Goal: Navigation & Orientation: Find specific page/section

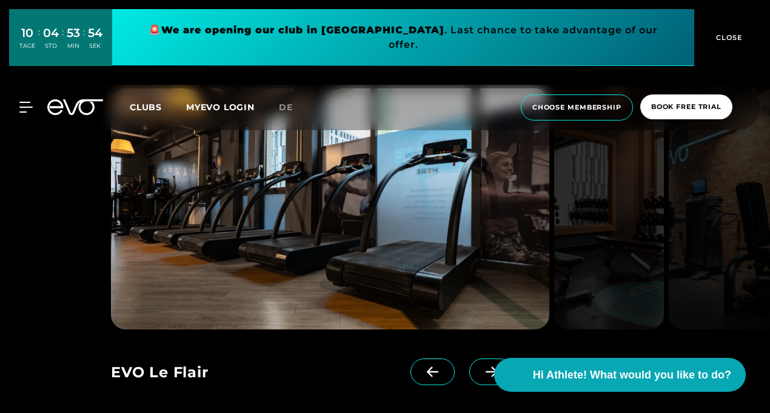
click at [481, 373] on icon at bounding box center [491, 372] width 21 height 11
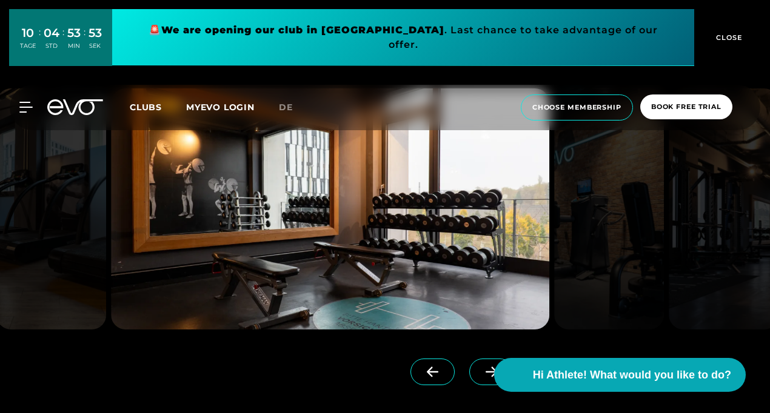
click at [481, 374] on icon at bounding box center [491, 372] width 21 height 11
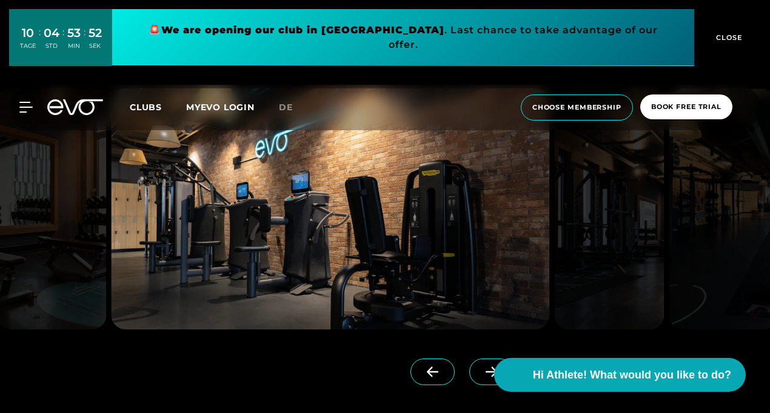
click at [481, 377] on icon at bounding box center [491, 372] width 21 height 11
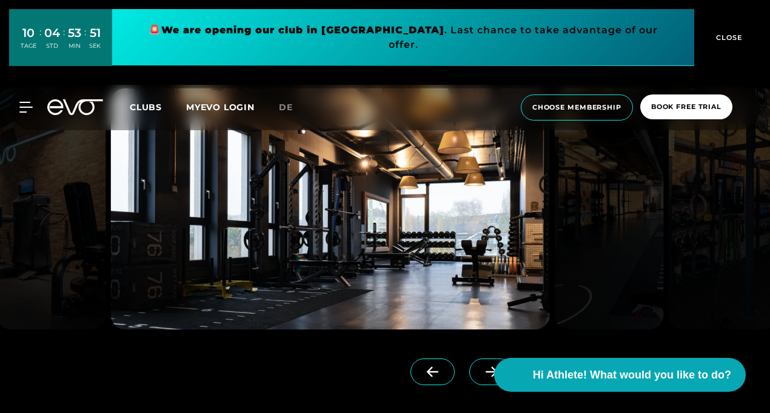
click at [481, 377] on icon at bounding box center [491, 372] width 21 height 11
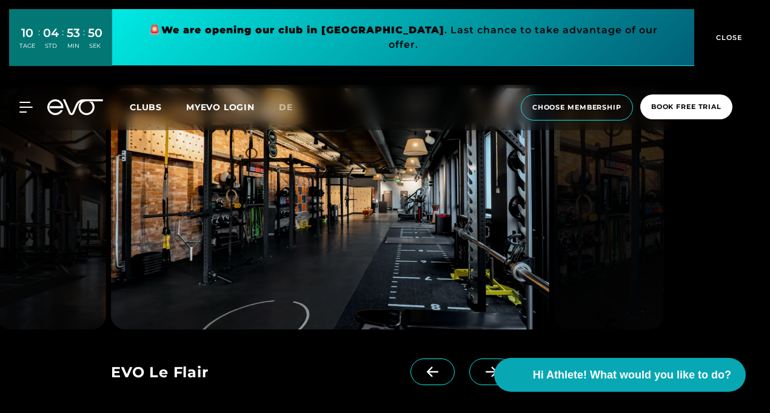
click at [481, 377] on icon at bounding box center [491, 372] width 21 height 11
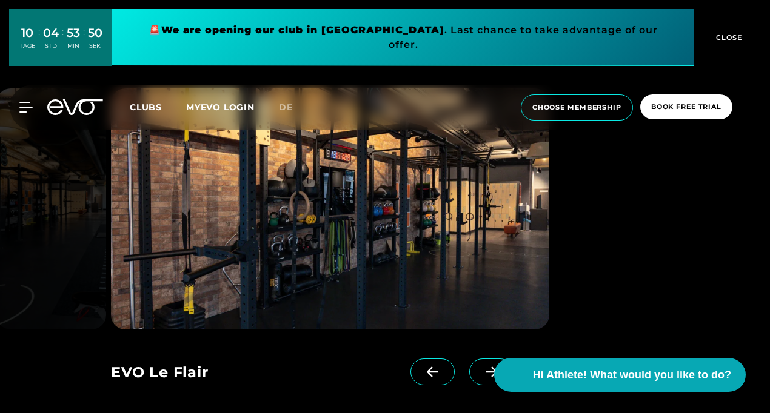
click at [481, 377] on icon at bounding box center [491, 372] width 21 height 11
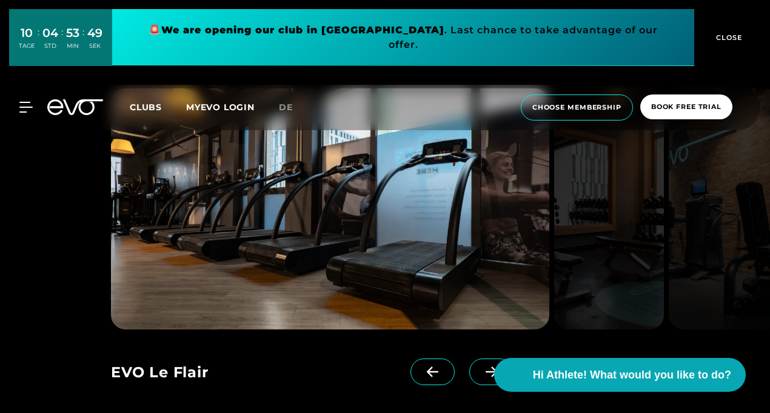
click at [481, 377] on icon at bounding box center [491, 372] width 21 height 11
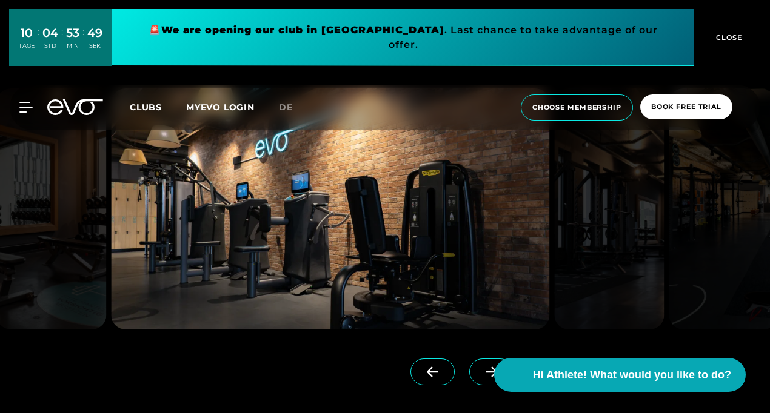
click at [481, 377] on icon at bounding box center [491, 372] width 21 height 11
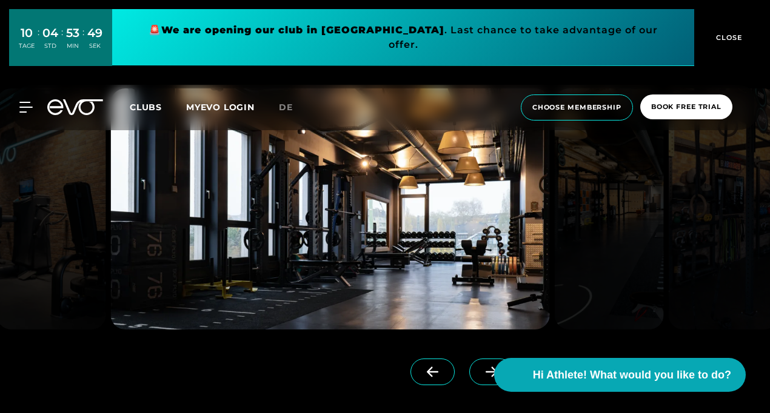
click at [481, 377] on icon at bounding box center [491, 372] width 21 height 11
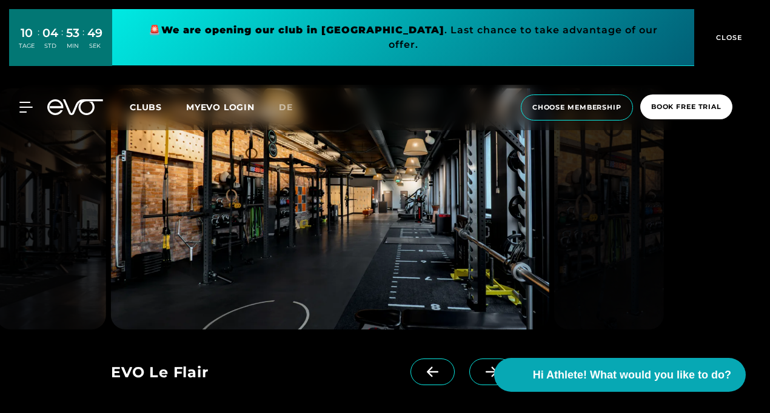
click at [481, 377] on icon at bounding box center [491, 372] width 21 height 11
